Goal: Task Accomplishment & Management: Manage account settings

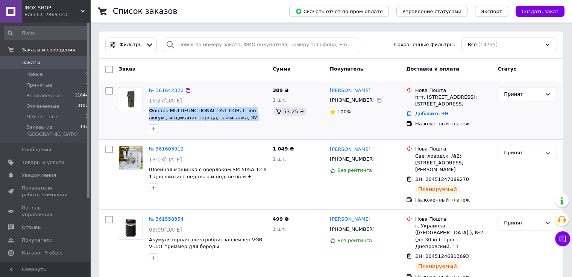
drag, startPoint x: 267, startPoint y: 118, endPoint x: 147, endPoint y: 114, distance: 119.2
click at [147, 114] on div "№ 361642322 16:27[DATE] Фонарь MULTIFUNCTIONAL D51-COB, Li-Ion аккум., индикаци…" at bounding box center [208, 110] width 124 height 53
click at [263, 119] on span "Фонарь MULTIFUNCTIONAL D51-COB, Li-Ion аккум., индикация заряда, зажигалка, ЗУ …" at bounding box center [208, 115] width 118 height 14
click at [262, 118] on span "Фонарь MULTIFUNCTIONAL D51-COB, Li-Ion аккум., индикация заряда, зажигалка, ЗУ …" at bounding box center [208, 115] width 118 height 14
drag, startPoint x: 262, startPoint y: 118, endPoint x: 148, endPoint y: 112, distance: 114.1
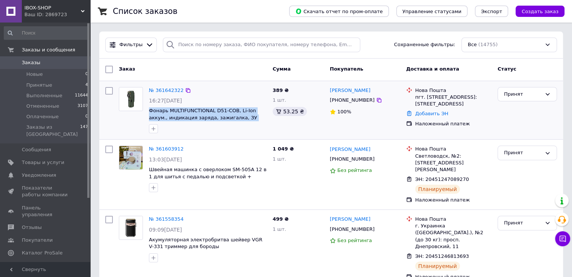
click at [148, 112] on div "№ 361642322 16:27[DATE] Фонарь MULTIFUNCTIONAL D51-COB, Li-Ion аккум., индикаци…" at bounding box center [208, 110] width 124 height 53
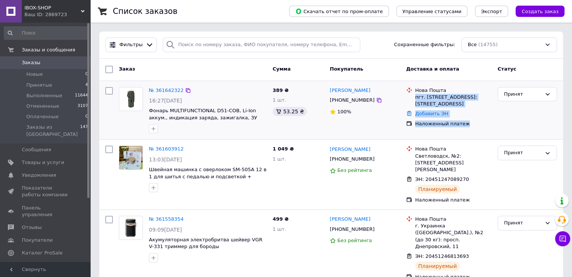
drag, startPoint x: 451, startPoint y: 130, endPoint x: 415, endPoint y: 100, distance: 47.7
click at [415, 100] on ul "Нова Пошта пгт. [STREET_ADDRESS]: [STREET_ADDRESS] Добавить ЭН Наложенный платеж" at bounding box center [448, 107] width 85 height 43
click at [476, 127] on div "Наложенный платеж" at bounding box center [453, 124] width 76 height 7
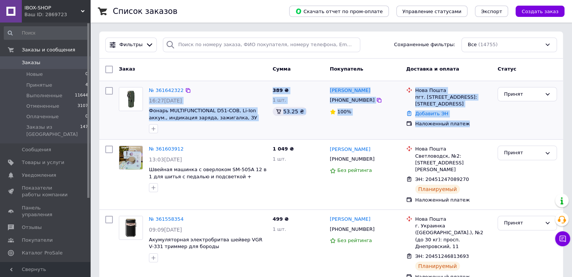
drag, startPoint x: 471, startPoint y: 132, endPoint x: 148, endPoint y: 103, distance: 323.8
click at [148, 103] on div "№ 361642322 16:27[DATE] Фонарь MULTIFUNCTIONAL D51-COB, Li-Ion аккум., индикаци…" at bounding box center [331, 110] width 458 height 53
click at [362, 111] on div "100%" at bounding box center [365, 112] width 70 height 7
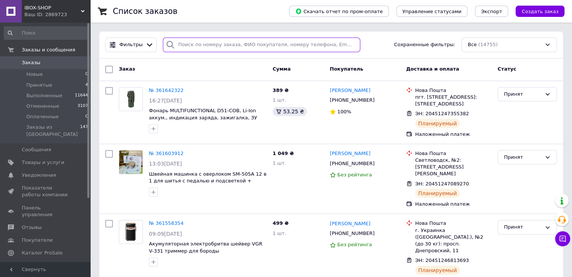
click at [188, 42] on input "search" at bounding box center [261, 45] width 197 height 15
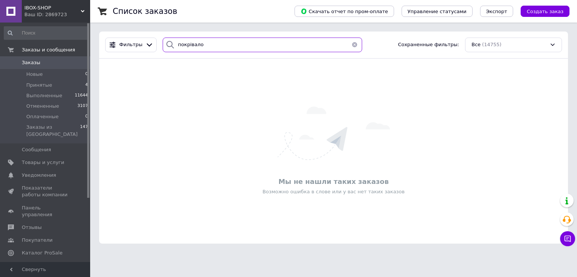
click at [208, 43] on input "покрівало" at bounding box center [263, 45] width 200 height 15
type input "покрывало"
drag, startPoint x: 206, startPoint y: 45, endPoint x: 138, endPoint y: 44, distance: 67.7
click at [138, 44] on div "Фильтры покрывало Сохраненные фильтры: Все (14755)" at bounding box center [333, 45] width 463 height 15
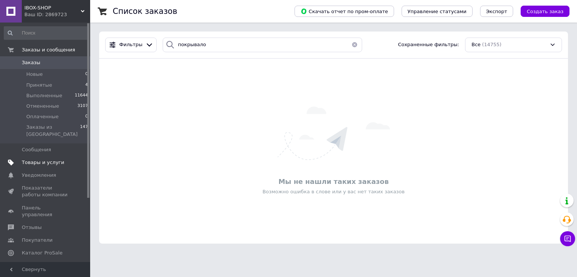
click at [30, 159] on span "Товары и услуги" at bounding box center [43, 162] width 42 height 7
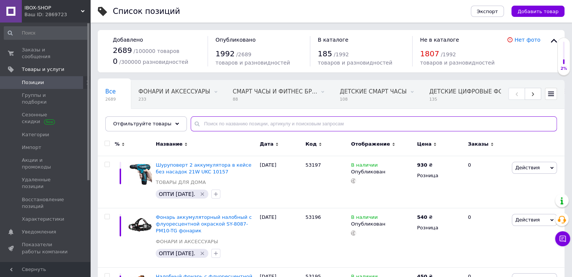
click at [270, 127] on input "text" at bounding box center [374, 124] width 366 height 15
paste input "покрывало"
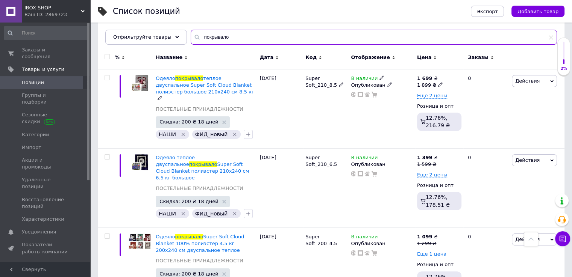
scroll to position [23, 0]
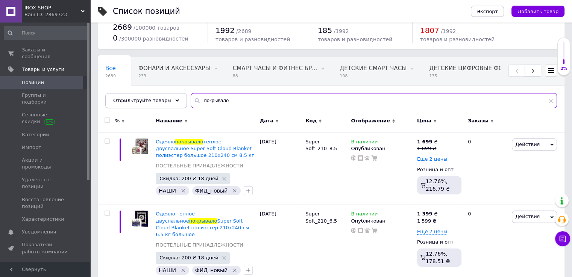
drag, startPoint x: 224, startPoint y: 99, endPoint x: 159, endPoint y: 96, distance: 65.5
click at [159, 96] on div "Отфильтруйте товары покрывало" at bounding box center [330, 100] width 451 height 15
type input "электропростынь"
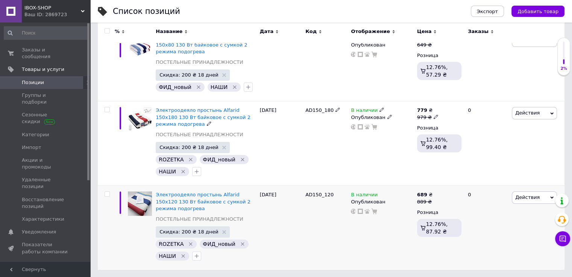
scroll to position [120, 0]
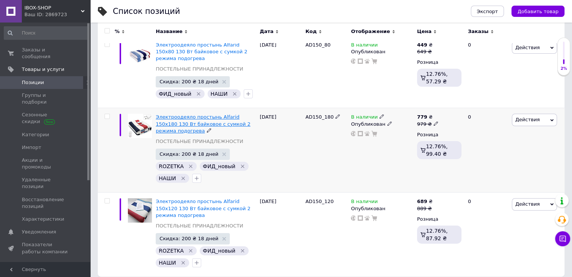
click at [179, 114] on span "Электроодеяло простынь Alfarid 150х180 130 Вт байковое с сумкой 2 режима подогр…" at bounding box center [203, 123] width 95 height 19
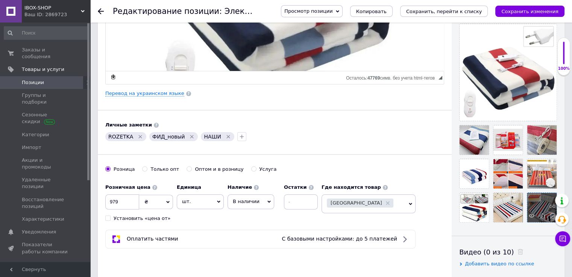
scroll to position [150, 0]
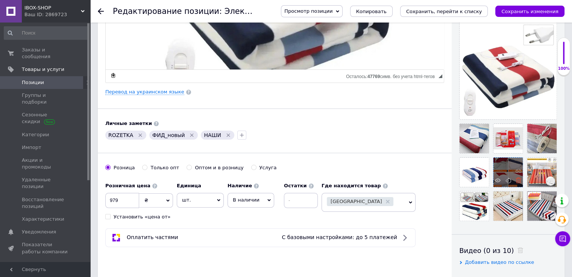
click at [517, 181] on icon at bounding box center [518, 181] width 6 height 6
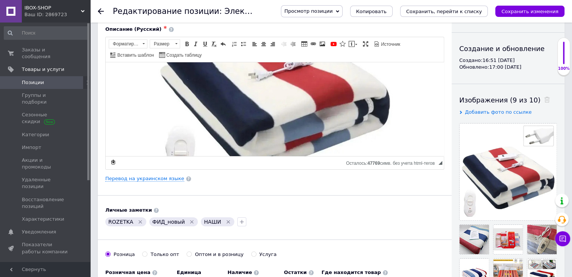
scroll to position [0, 0]
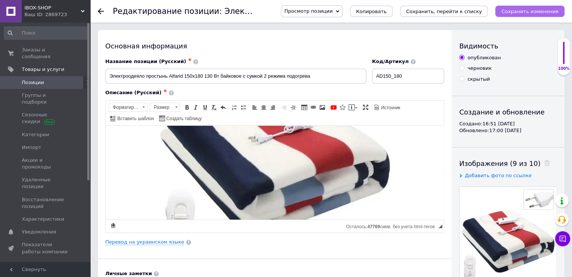
click at [517, 14] on icon "Сохранить изменения" at bounding box center [529, 12] width 57 height 6
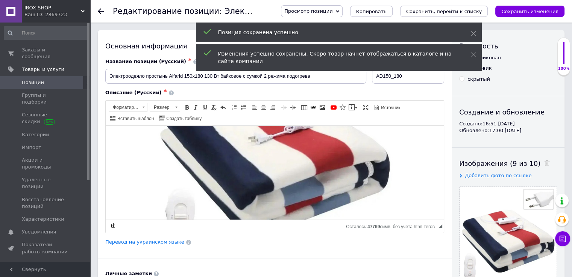
click at [103, 13] on icon at bounding box center [101, 11] width 6 height 6
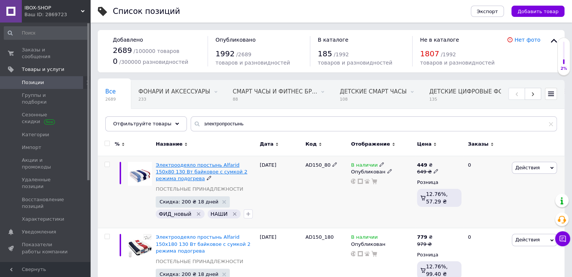
click at [184, 167] on span "Электроодеяло простынь Alfarid 150х80 130 Вт байковое с сумкой 2 режима подогре…" at bounding box center [201, 171] width 91 height 19
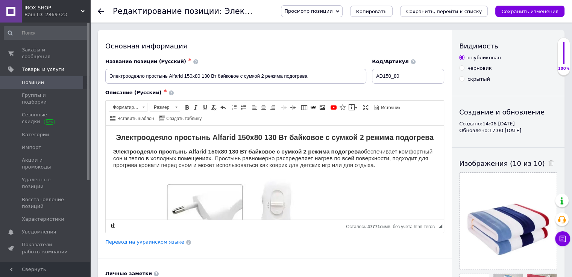
scroll to position [150, 0]
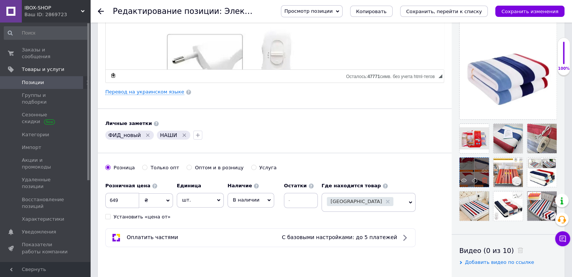
click at [483, 182] on use at bounding box center [485, 181] width 6 height 6
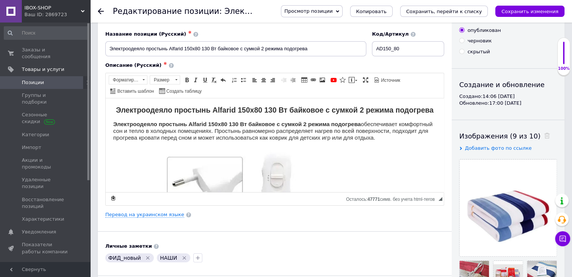
scroll to position [0, 0]
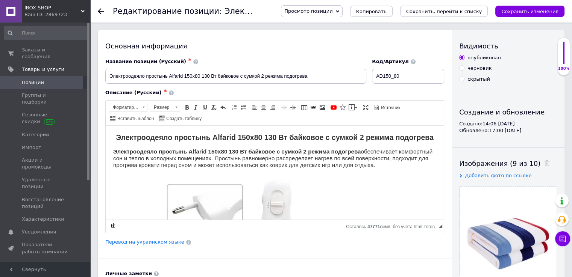
click at [513, 9] on icon "Сохранить изменения" at bounding box center [529, 12] width 57 height 6
click at [102, 11] on icon at bounding box center [101, 11] width 6 height 6
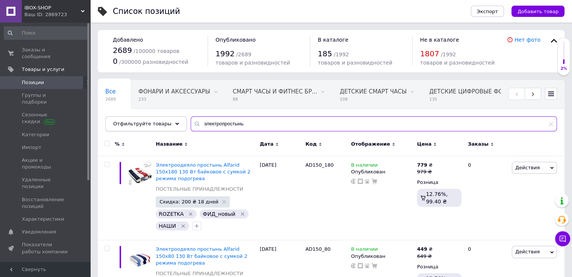
drag, startPoint x: 202, startPoint y: 120, endPoint x: 150, endPoint y: 118, distance: 51.1
click at [167, 116] on div "Все 2689 ФОНАРИ И АКСЕССУАРЫ 233 Удалить Редактировать СМАРТ ЧАСЫ И ФИТНЕС БР..…" at bounding box center [331, 106] width 467 height 52
